Goal: Information Seeking & Learning: Learn about a topic

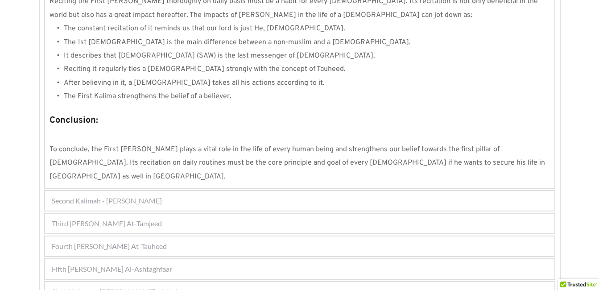
scroll to position [857, 0]
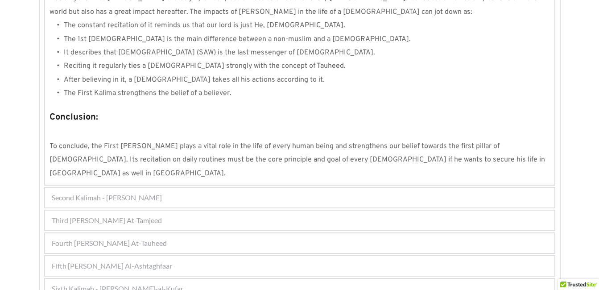
click at [183, 188] on div "Second Kalimah - [PERSON_NAME]" at bounding box center [299, 198] width 509 height 20
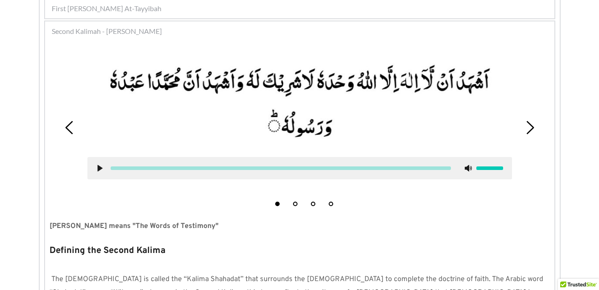
scroll to position [215, 0]
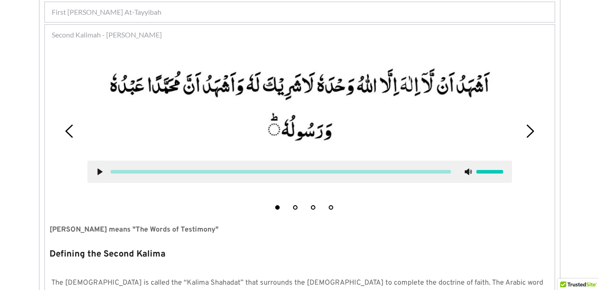
click at [71, 128] on icon at bounding box center [69, 130] width 13 height 13
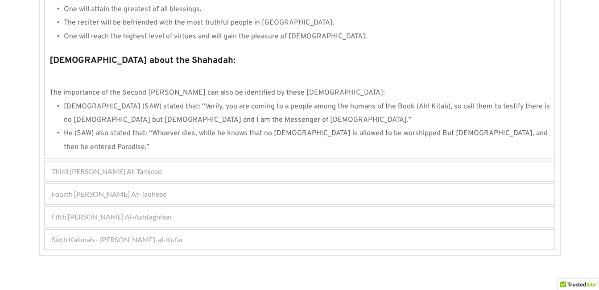
scroll to position [978, 0]
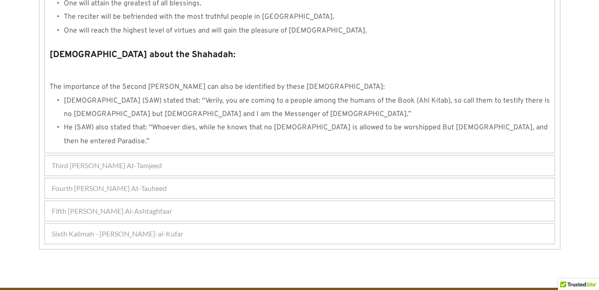
click at [160, 160] on span "Third [PERSON_NAME] At-Tamjeed" at bounding box center [107, 165] width 110 height 11
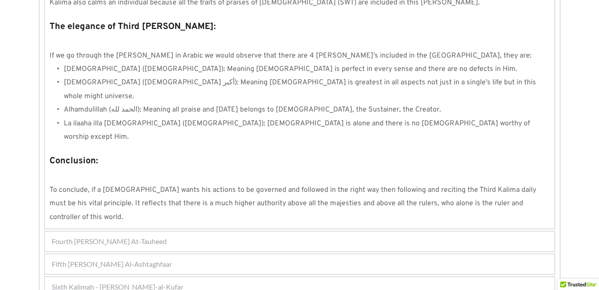
scroll to position [786, 0]
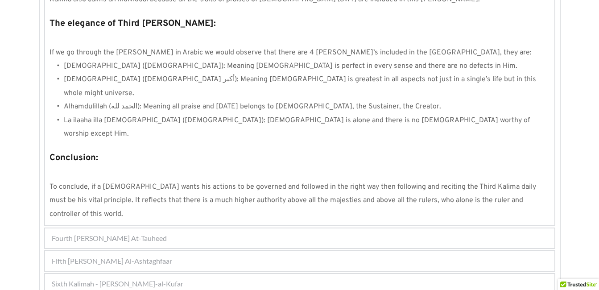
click at [169, 228] on div "Fourth [PERSON_NAME] At-Tauheed" at bounding box center [299, 238] width 509 height 20
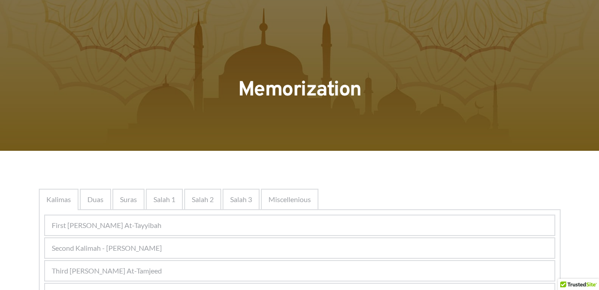
scroll to position [0, 0]
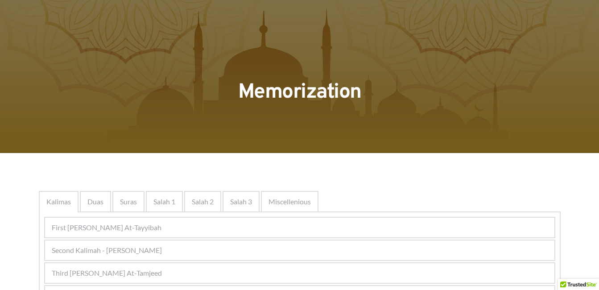
click at [159, 250] on span "Second Kalimah - [PERSON_NAME]" at bounding box center [107, 250] width 110 height 11
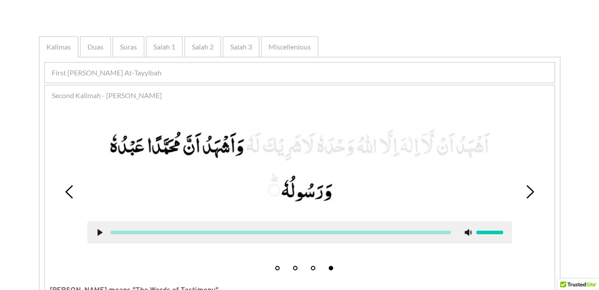
scroll to position [153, 0]
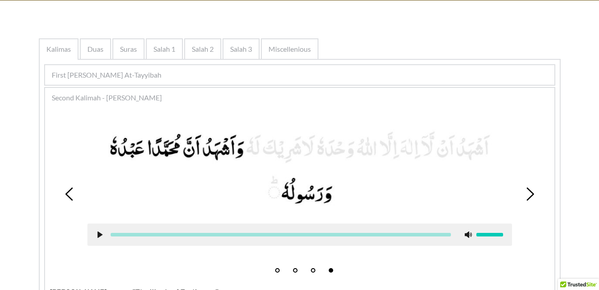
click at [70, 198] on use at bounding box center [69, 193] width 8 height 13
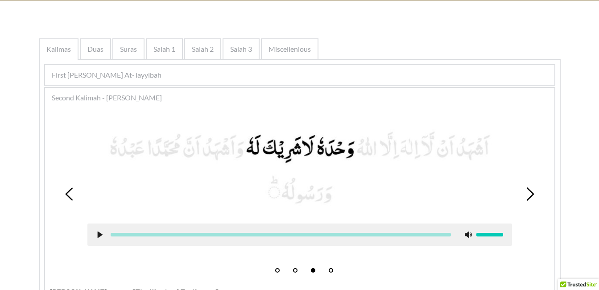
click at [70, 198] on use at bounding box center [69, 193] width 8 height 13
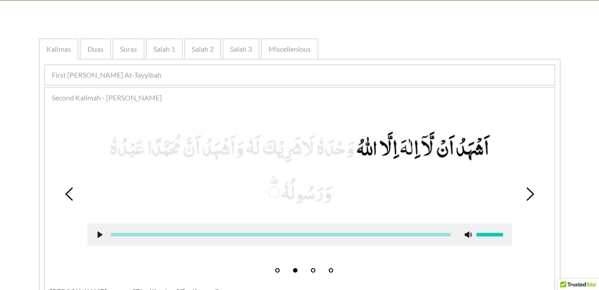
click at [534, 197] on icon at bounding box center [529, 193] width 13 height 13
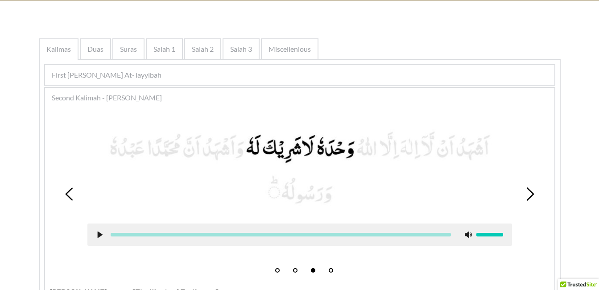
click at [534, 197] on icon at bounding box center [529, 193] width 13 height 13
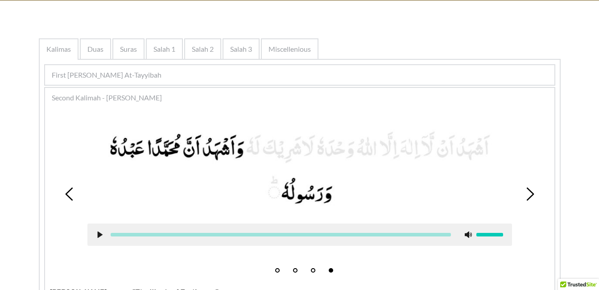
click at [72, 188] on use at bounding box center [69, 193] width 8 height 13
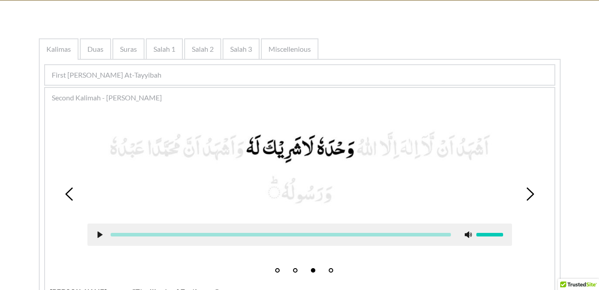
click at [72, 188] on use at bounding box center [69, 193] width 8 height 13
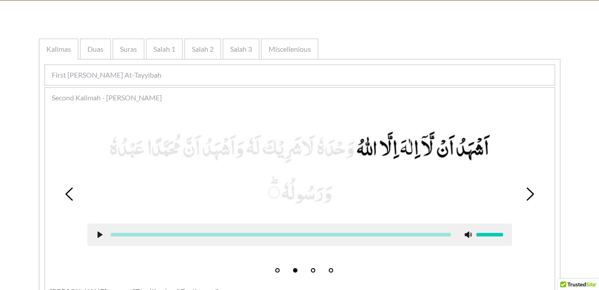
click at [530, 192] on icon at bounding box center [529, 193] width 13 height 13
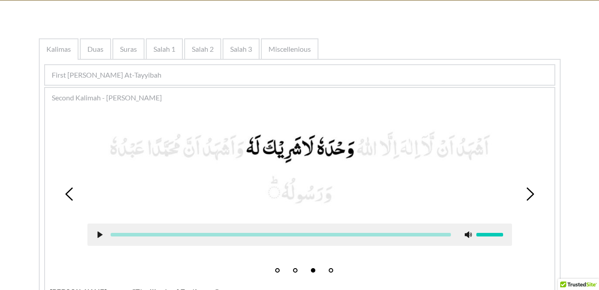
click at [530, 193] on icon at bounding box center [529, 193] width 13 height 13
